Goal: Check status: Check status

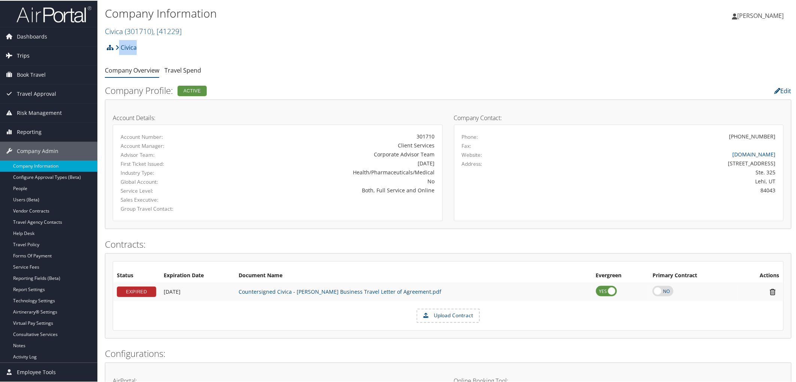
click at [15, 52] on link "Trips" at bounding box center [48, 55] width 97 height 19
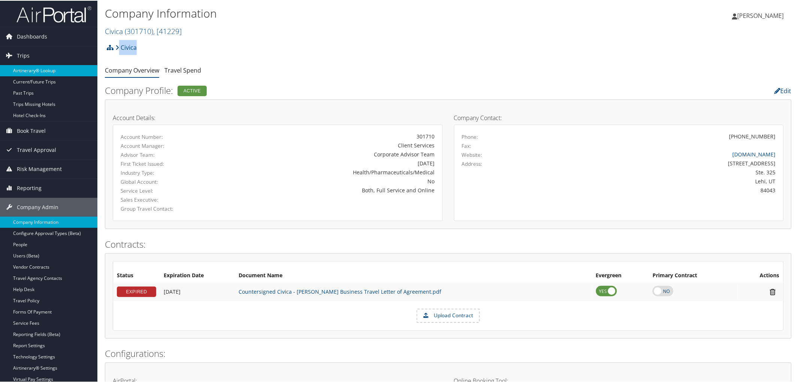
click at [13, 69] on link "Airtinerary® Lookup" at bounding box center [48, 69] width 97 height 11
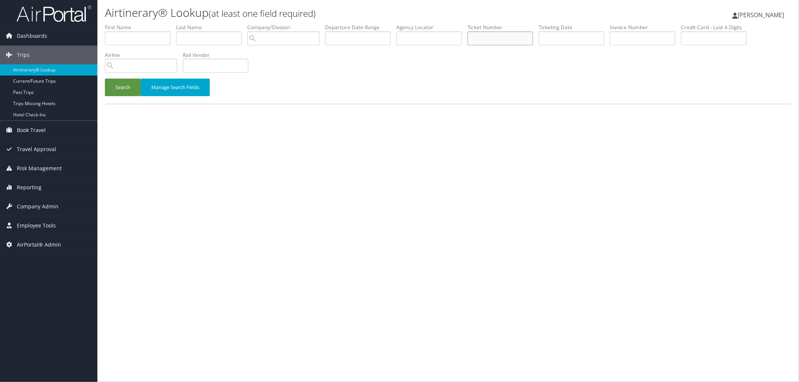
click at [515, 39] on input "text" at bounding box center [500, 38] width 66 height 14
paste input "0017307347539"
click at [122, 85] on button "Search" at bounding box center [123, 88] width 36 height 18
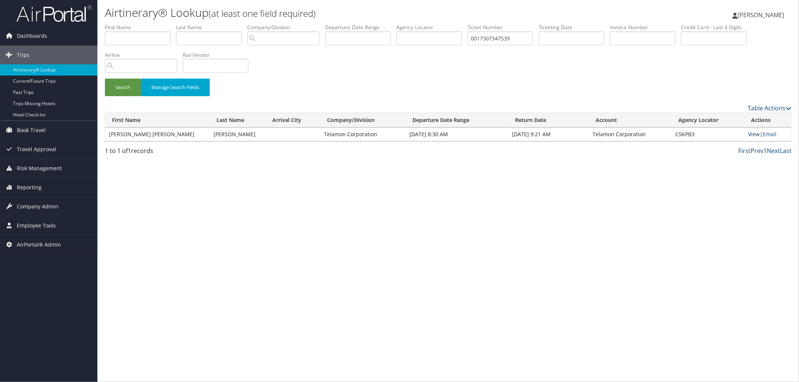
click at [749, 135] on link "View" at bounding box center [754, 134] width 12 height 7
drag, startPoint x: 534, startPoint y: 43, endPoint x: 469, endPoint y: 43, distance: 65.2
click at [469, 24] on ul "First Name Last Name Departure City Arrival City Company/Division Airport/City …" at bounding box center [448, 24] width 686 height 0
paste input "67307347540"
type input "0067307347540"
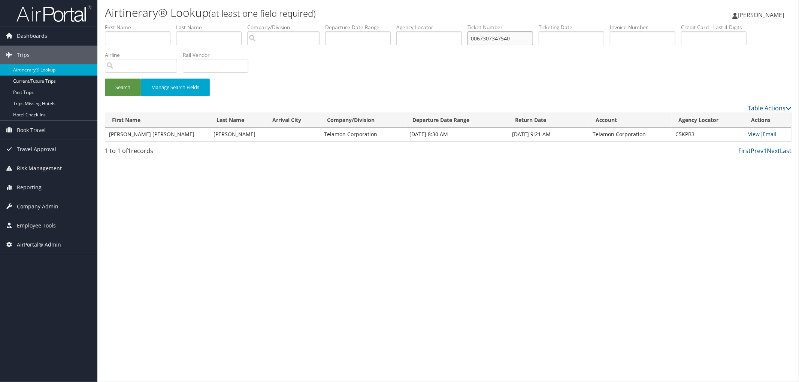
click at [105, 79] on button "Search" at bounding box center [123, 88] width 36 height 18
drag, startPoint x: 687, startPoint y: 134, endPoint x: 667, endPoint y: 135, distance: 19.9
click at [671, 135] on td "C5KPB3" at bounding box center [707, 134] width 73 height 13
copy td "C5KPB3"
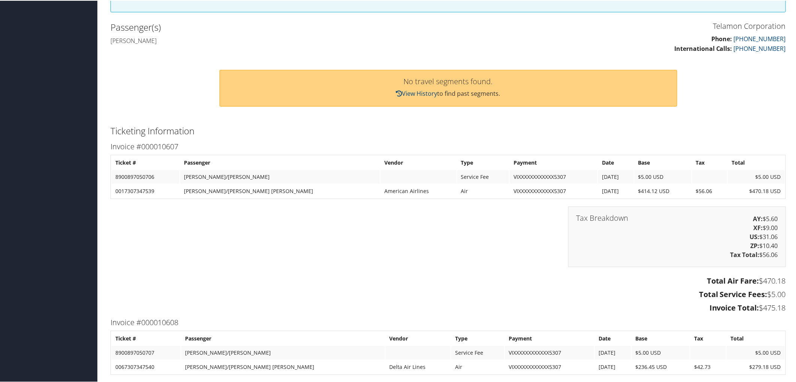
scroll to position [333, 0]
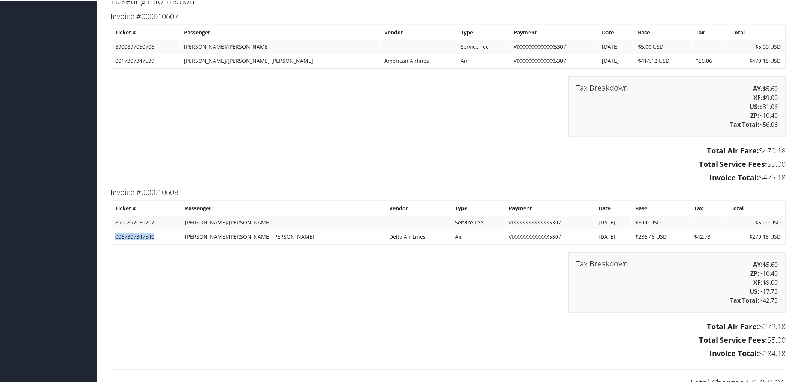
drag, startPoint x: 157, startPoint y: 233, endPoint x: 113, endPoint y: 234, distance: 43.8
click at [113, 234] on td "0067307347540" at bounding box center [146, 236] width 69 height 13
copy td "0067307347540"
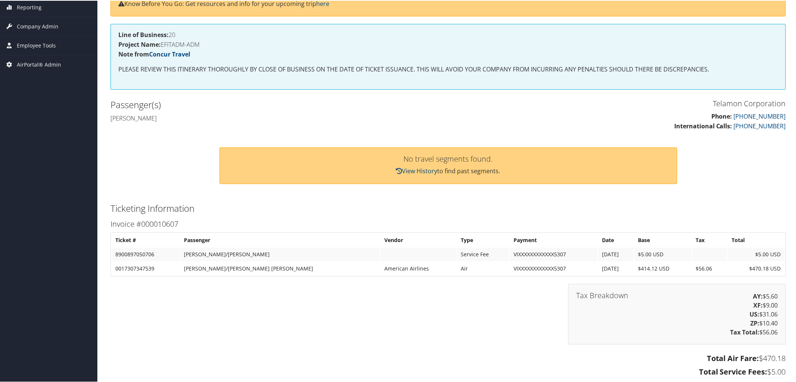
scroll to position [0, 0]
